Goal: Task Accomplishment & Management: Manage account settings

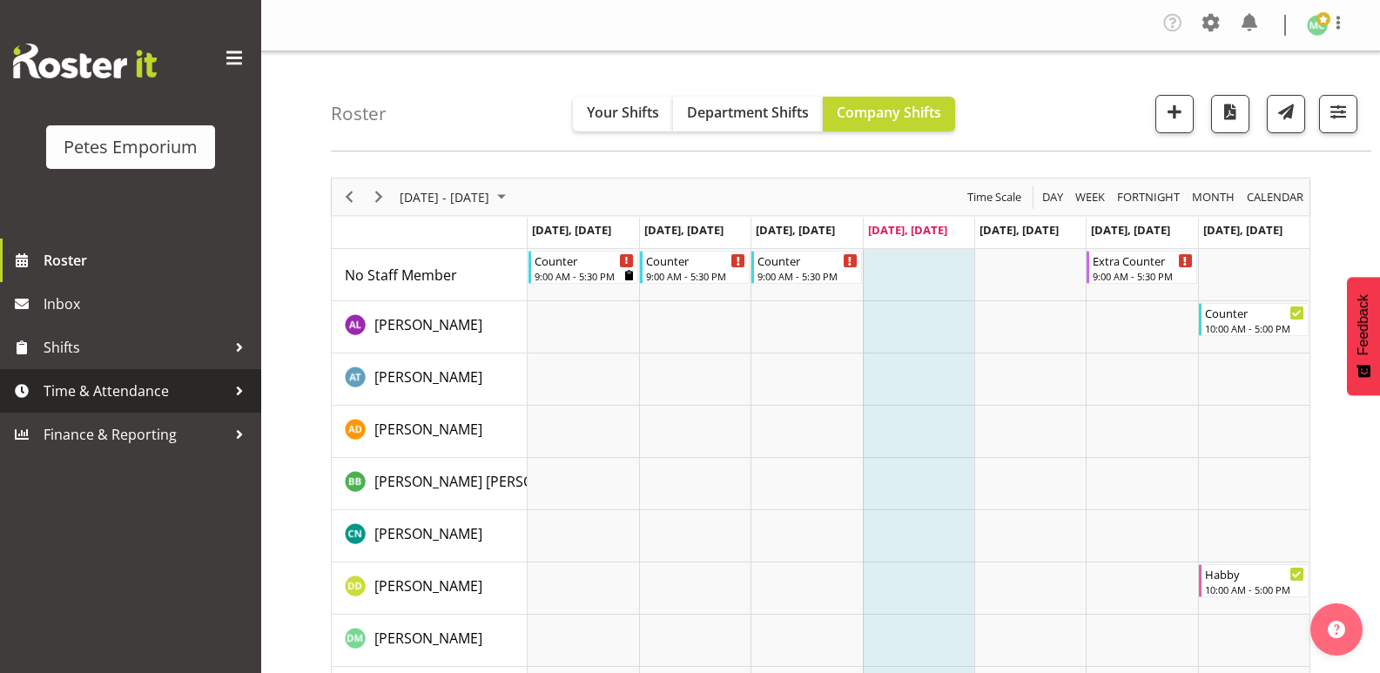
click at [65, 390] on span "Time & Attendance" at bounding box center [135, 391] width 183 height 26
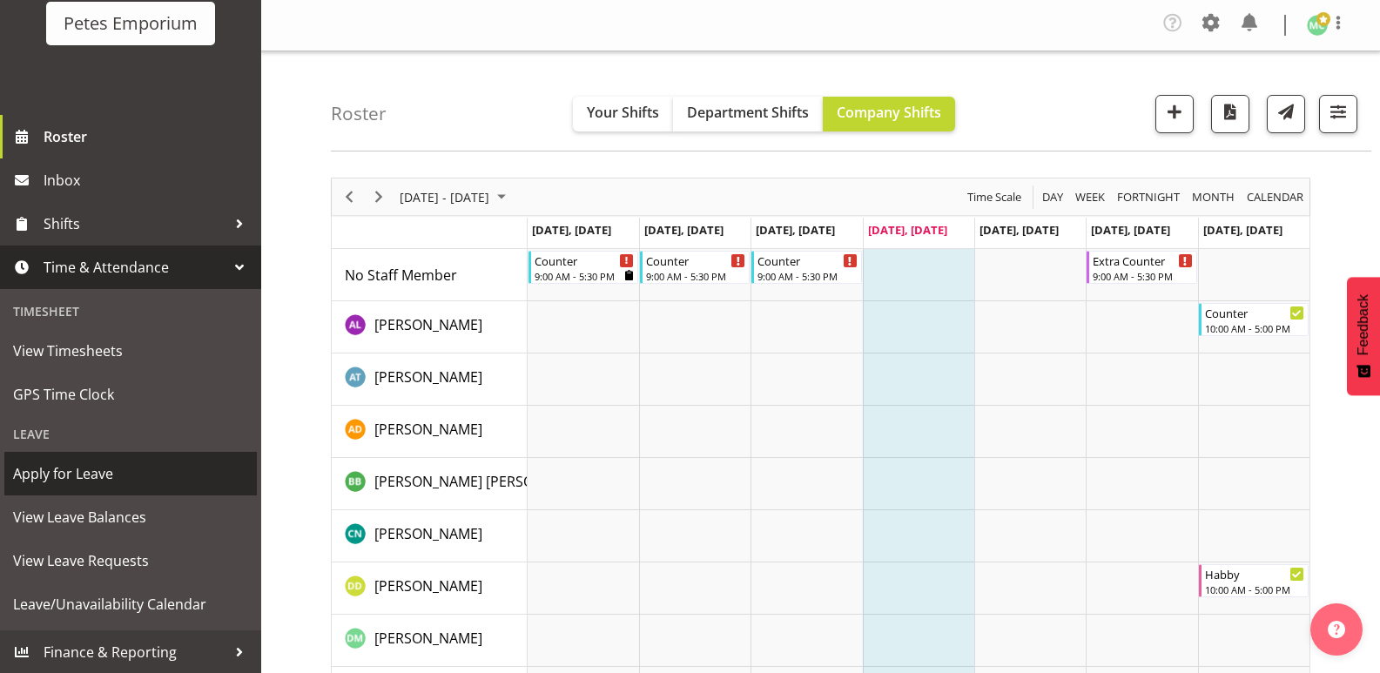
scroll to position [124, 0]
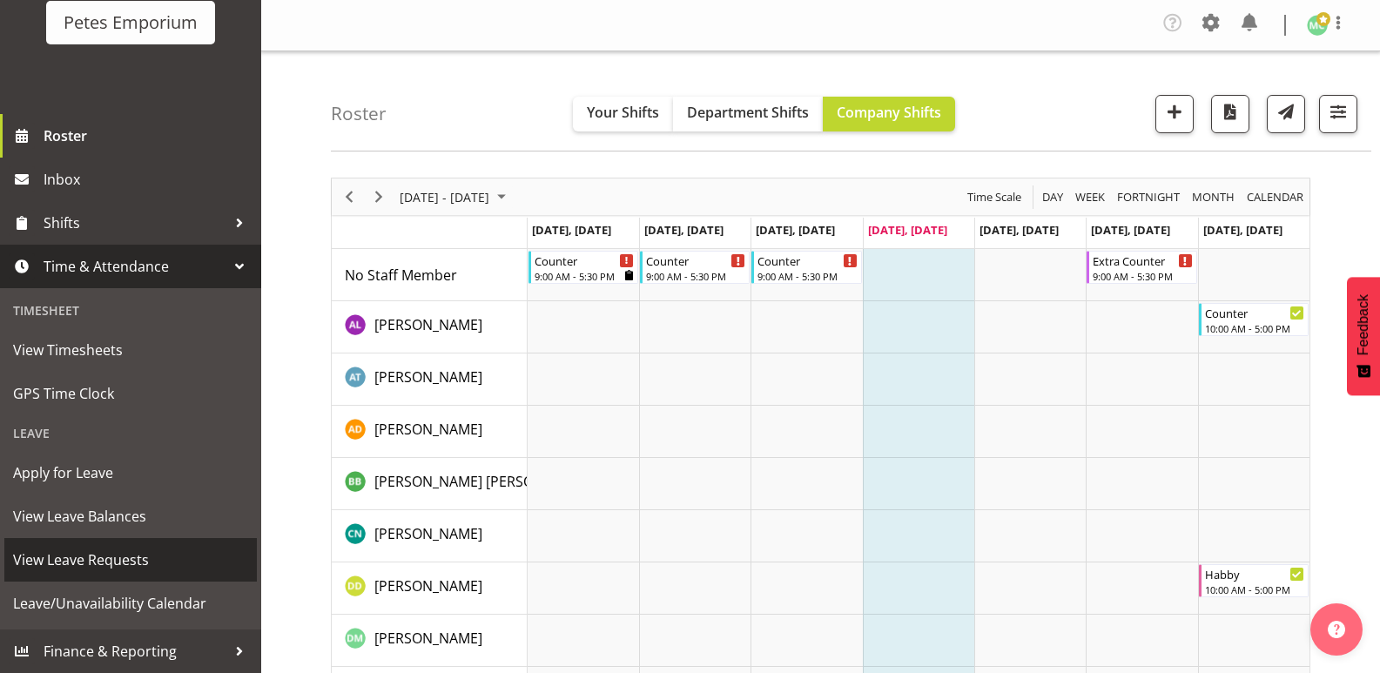
click at [151, 550] on span "View Leave Requests" at bounding box center [130, 560] width 235 height 26
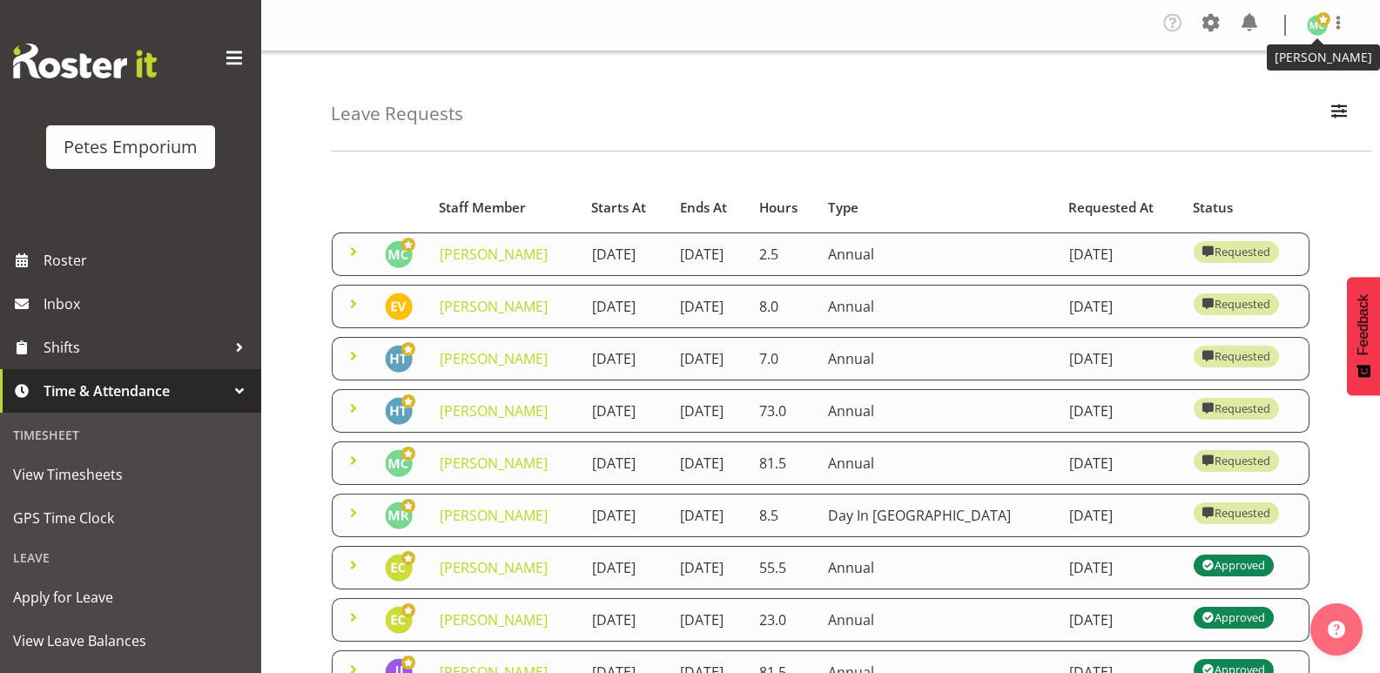
click at [1324, 32] on img at bounding box center [1316, 25] width 21 height 21
click at [1272, 97] on link "Log Out" at bounding box center [1264, 95] width 167 height 31
